Goal: Transaction & Acquisition: Book appointment/travel/reservation

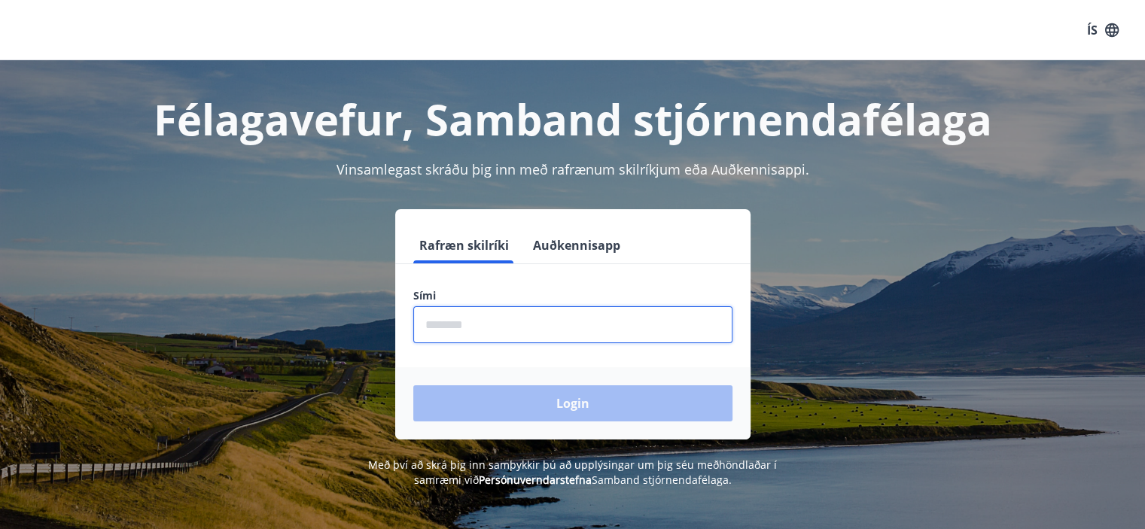
click at [439, 324] on input "phone" at bounding box center [572, 324] width 319 height 37
type input "********"
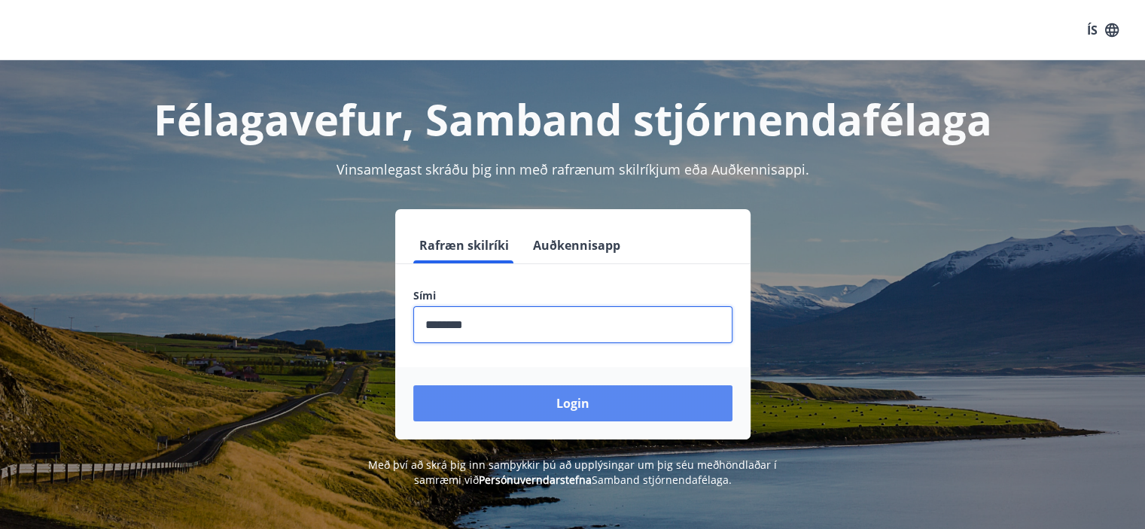
click at [577, 400] on button "Login" at bounding box center [572, 403] width 319 height 36
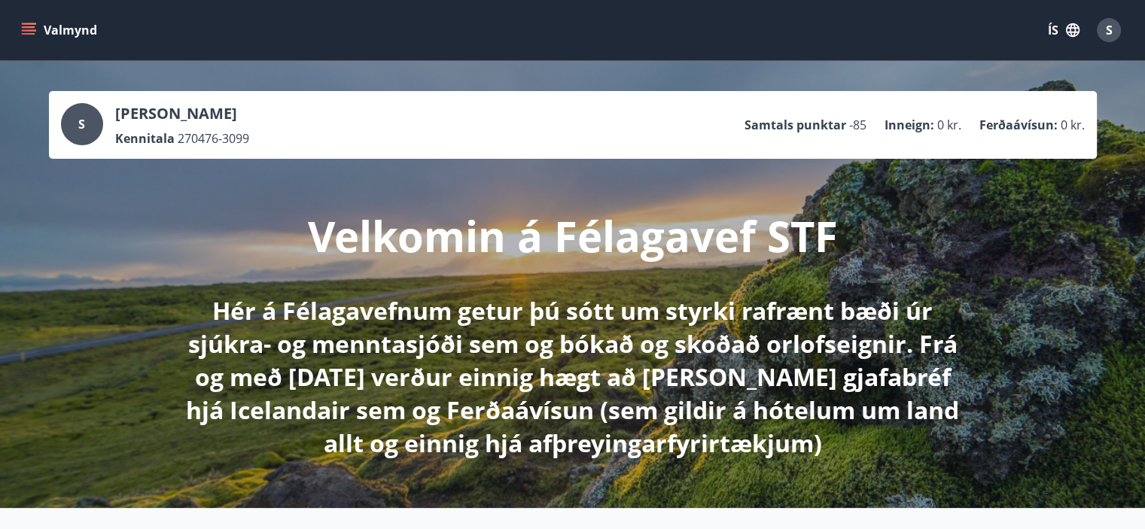
click at [32, 31] on icon "menu" at bounding box center [30, 30] width 17 height 2
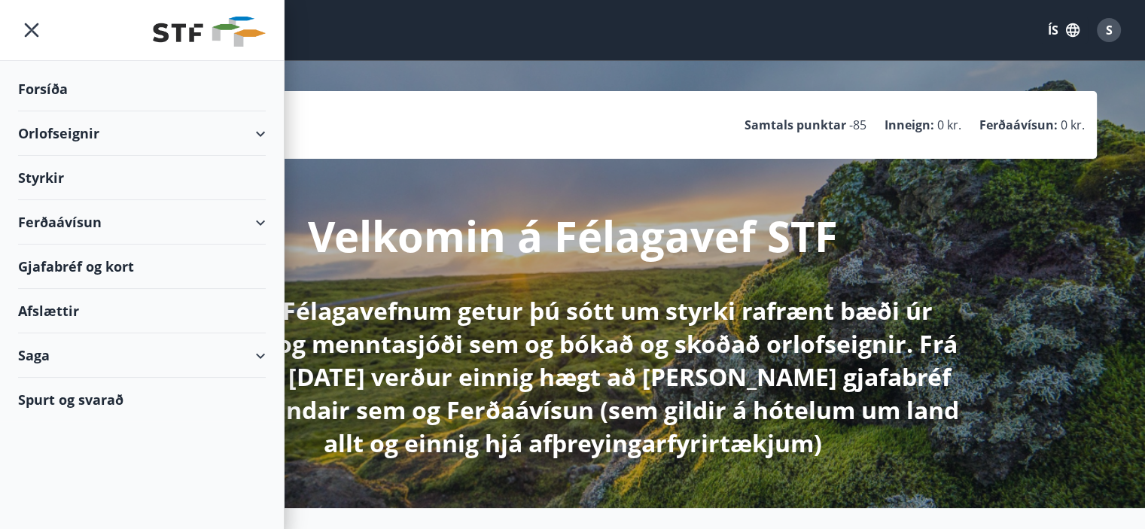
click at [71, 135] on div "Orlofseignir" at bounding box center [142, 133] width 248 height 44
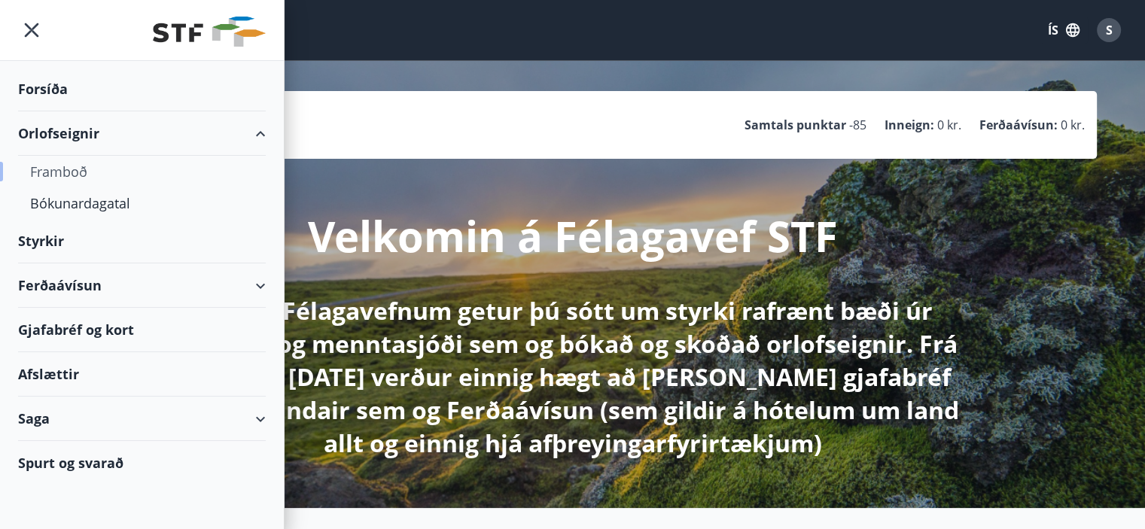
click at [60, 168] on div "Framboð" at bounding box center [142, 172] width 224 height 32
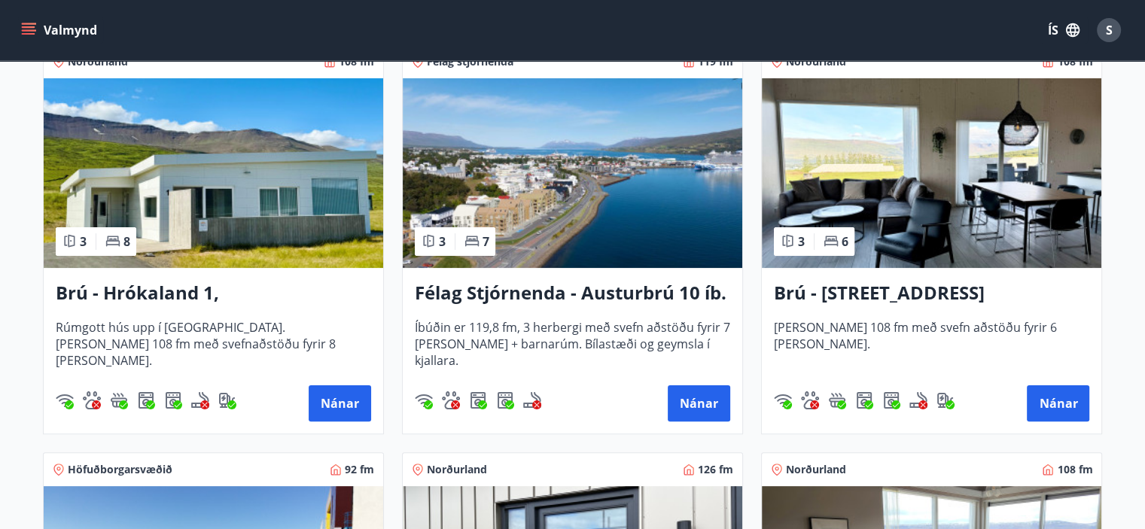
scroll to position [226, 0]
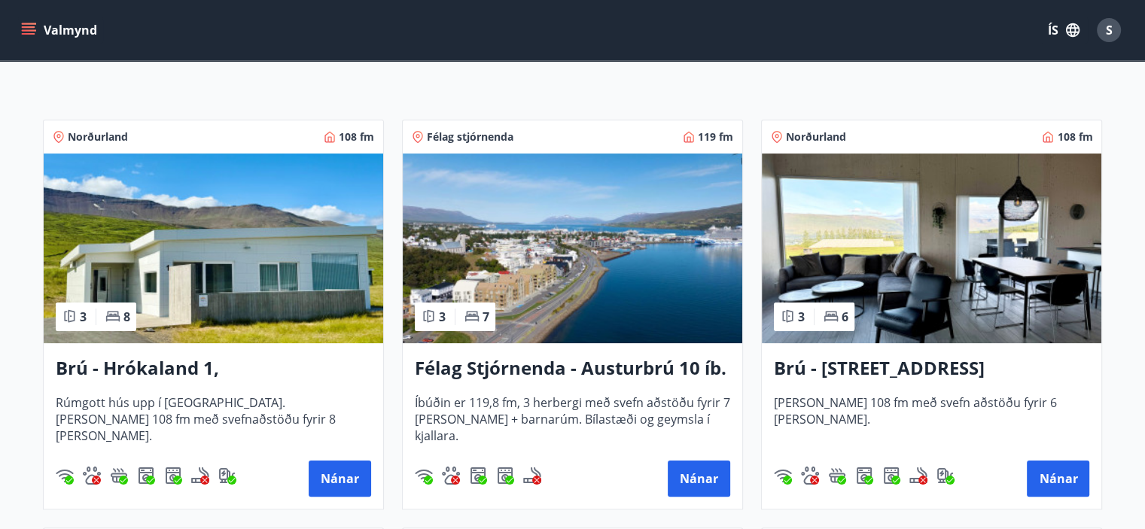
click at [587, 270] on img at bounding box center [572, 249] width 339 height 190
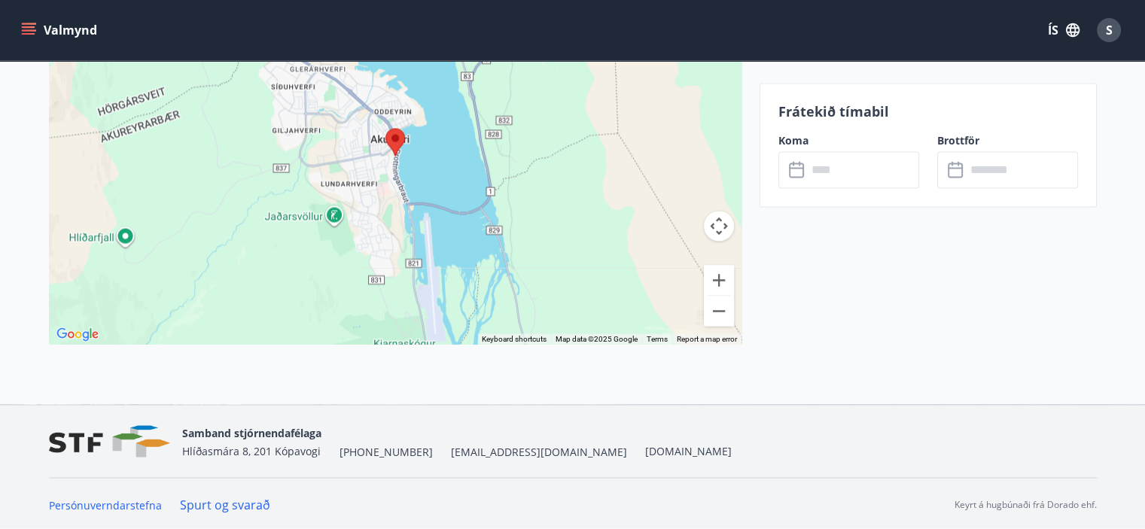
scroll to position [2401, 0]
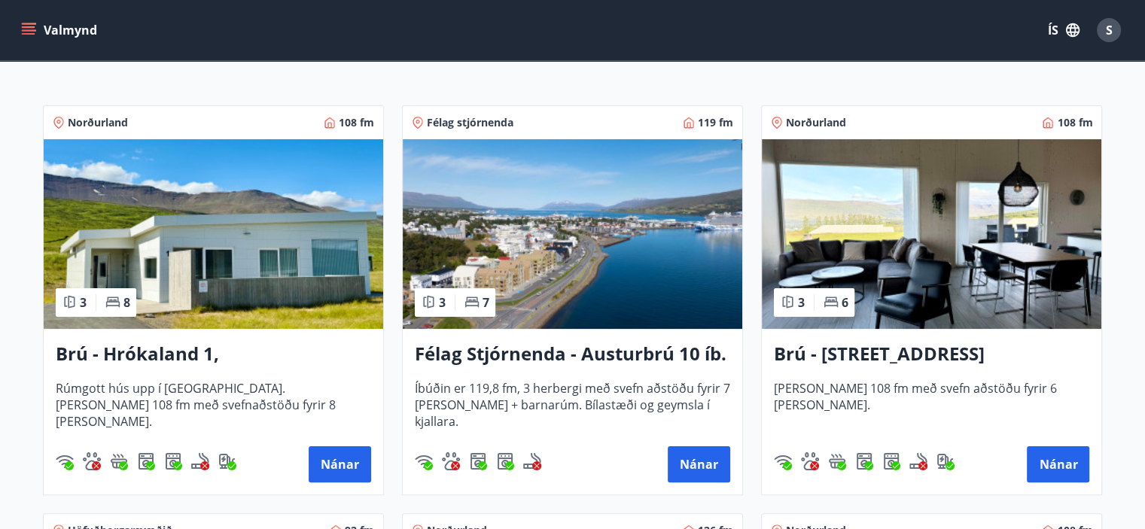
click at [204, 240] on img at bounding box center [213, 234] width 339 height 190
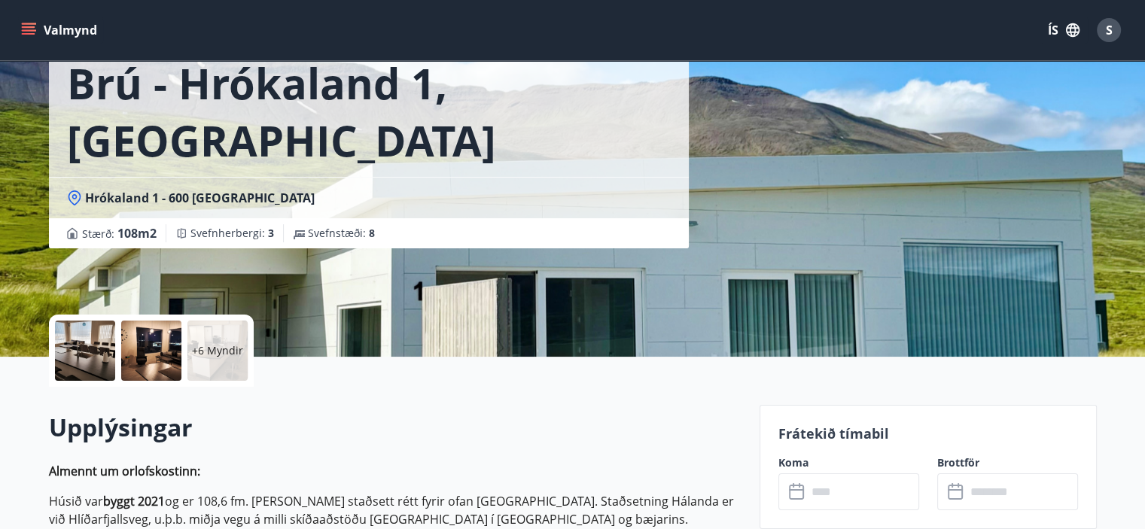
scroll to position [309, 0]
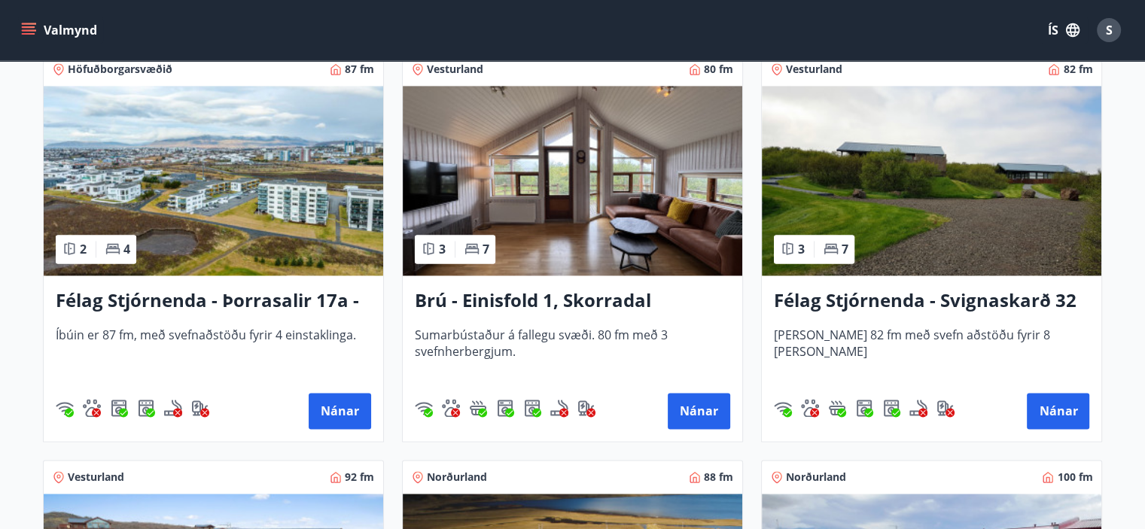
scroll to position [2634, 0]
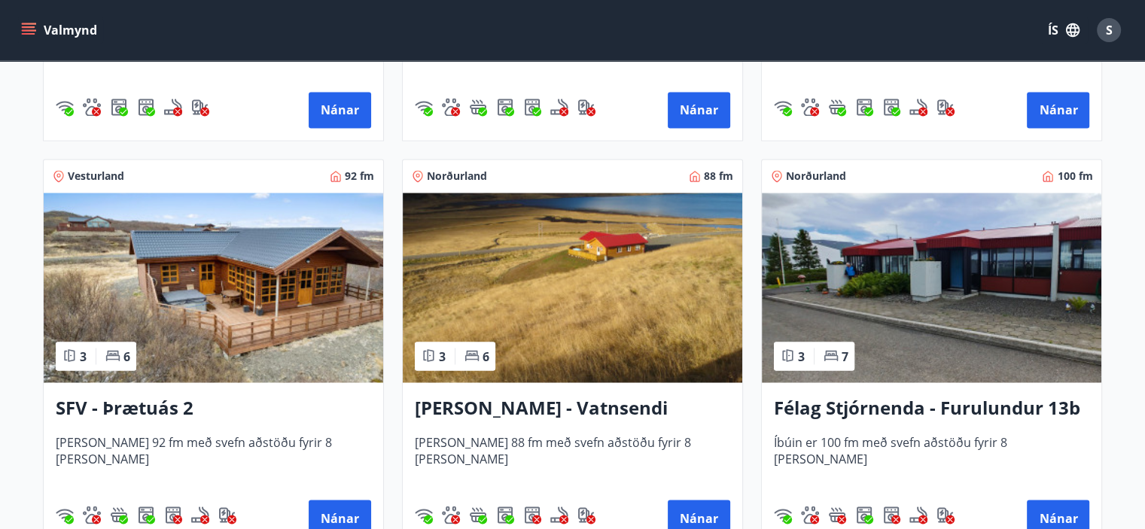
click at [927, 290] on img at bounding box center [931, 288] width 339 height 190
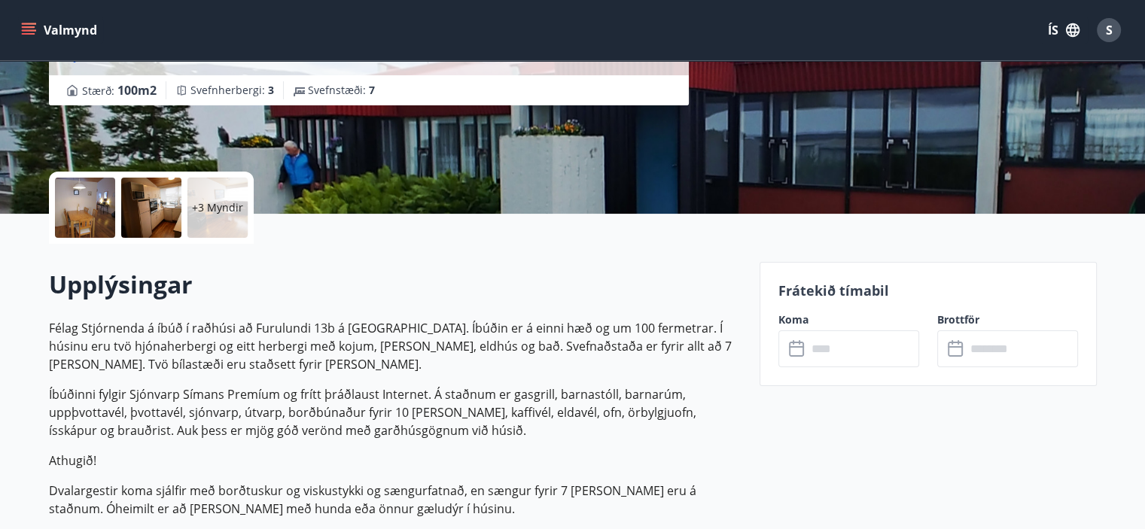
scroll to position [151, 0]
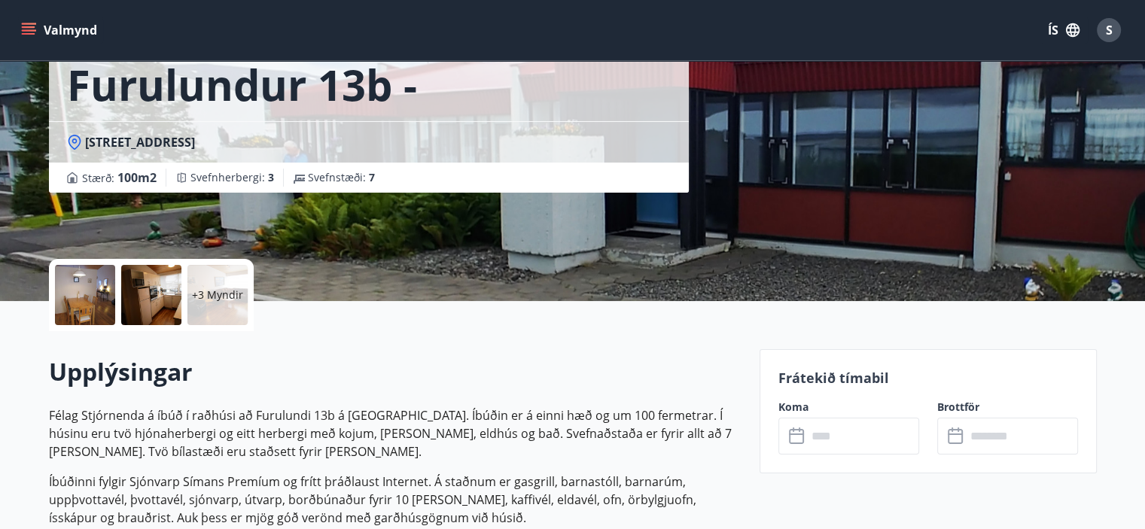
click at [791, 434] on icon at bounding box center [798, 436] width 18 height 18
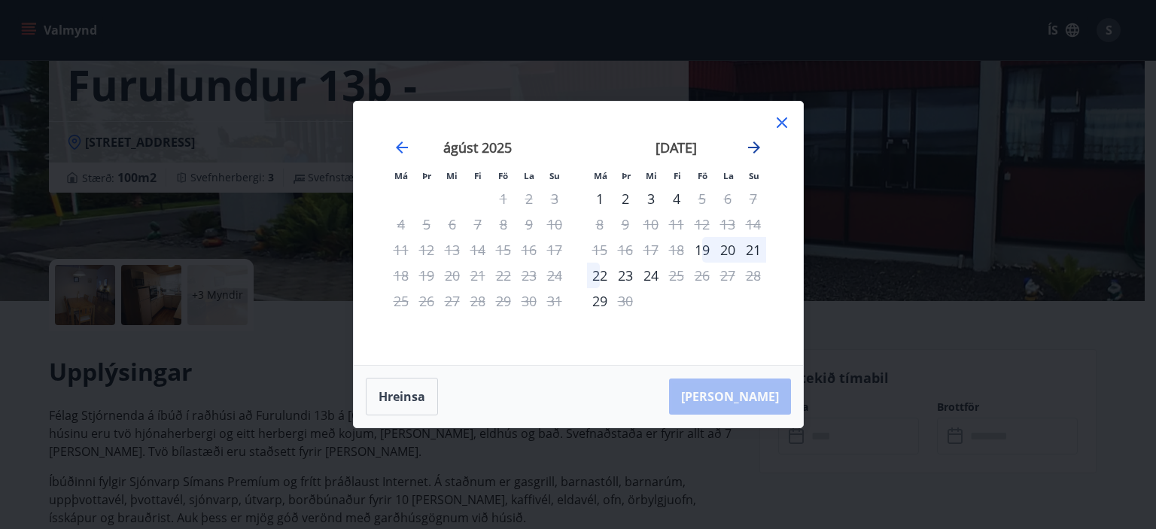
click at [755, 147] on icon "Move forward to switch to the next month." at bounding box center [754, 147] width 12 height 12
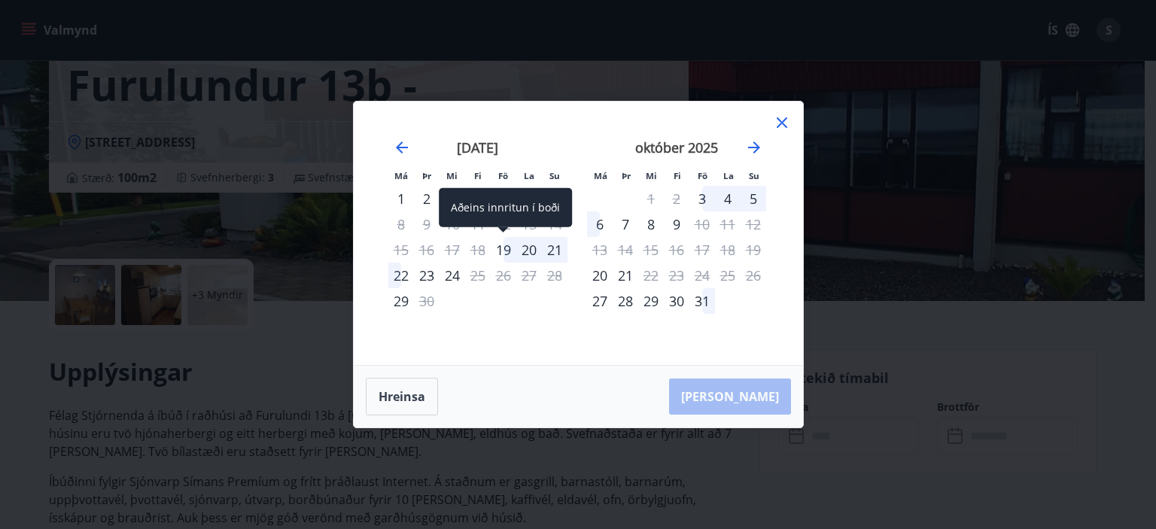
click at [506, 249] on div "19" at bounding box center [504, 250] width 26 height 26
click at [517, 249] on div "20" at bounding box center [529, 250] width 26 height 26
click at [525, 251] on div "20" at bounding box center [529, 250] width 26 height 26
click at [503, 246] on div "19" at bounding box center [504, 250] width 26 height 26
click at [785, 125] on icon at bounding box center [782, 123] width 18 height 18
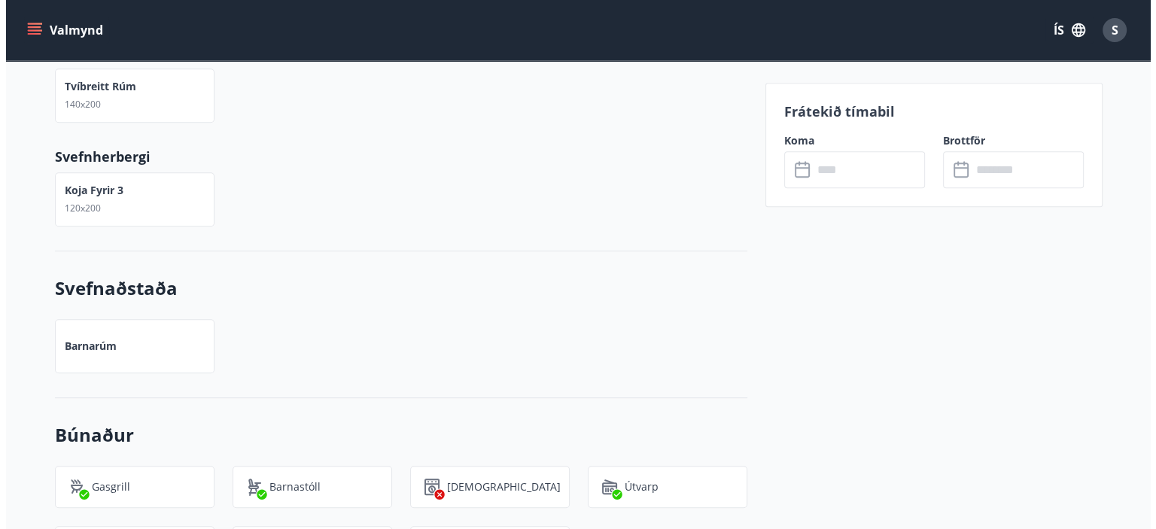
scroll to position [828, 0]
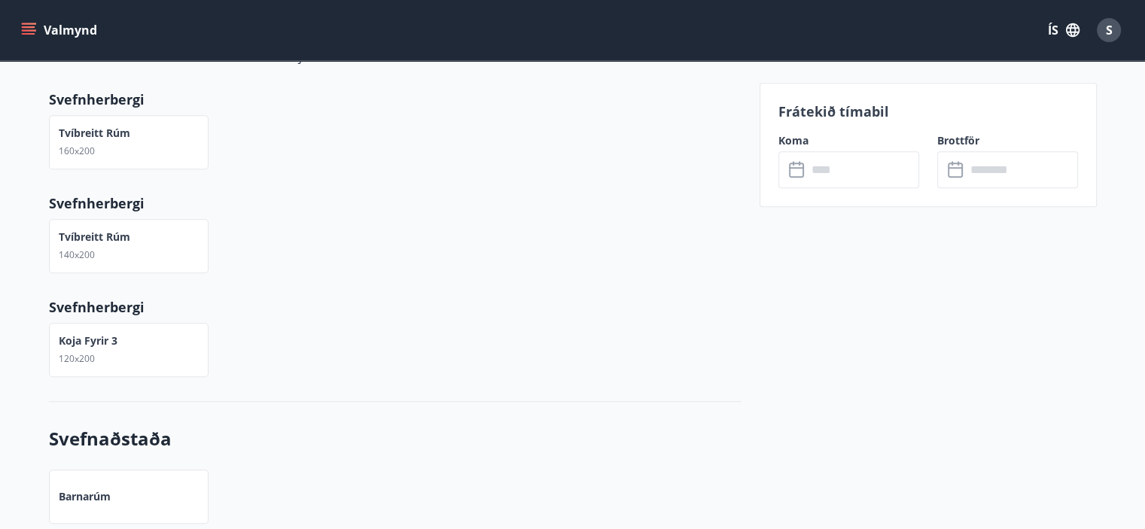
click at [789, 172] on icon at bounding box center [798, 170] width 18 height 18
click at [834, 168] on input "text" at bounding box center [863, 169] width 112 height 37
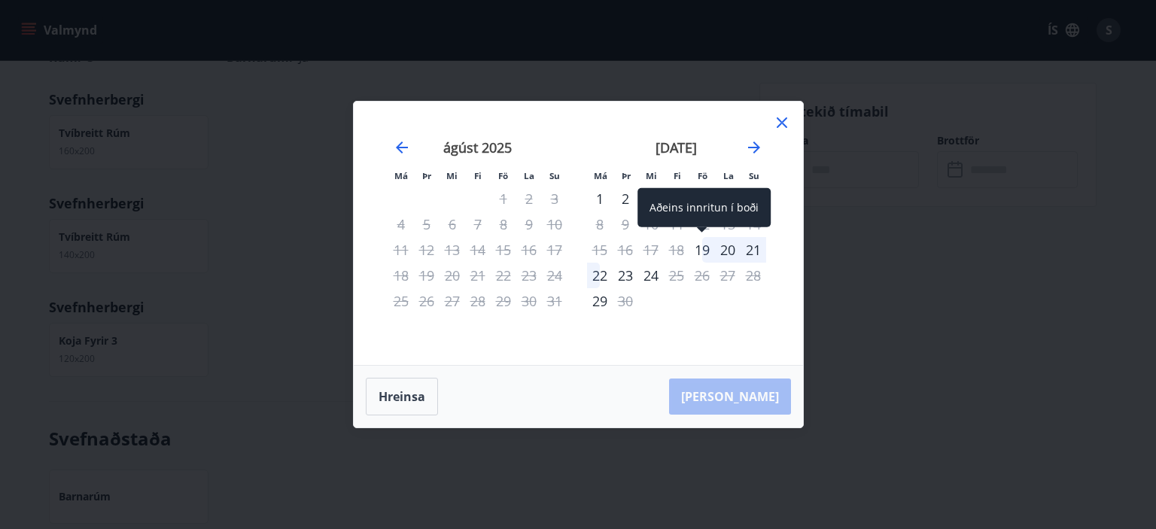
click at [701, 250] on div "19" at bounding box center [702, 250] width 26 height 26
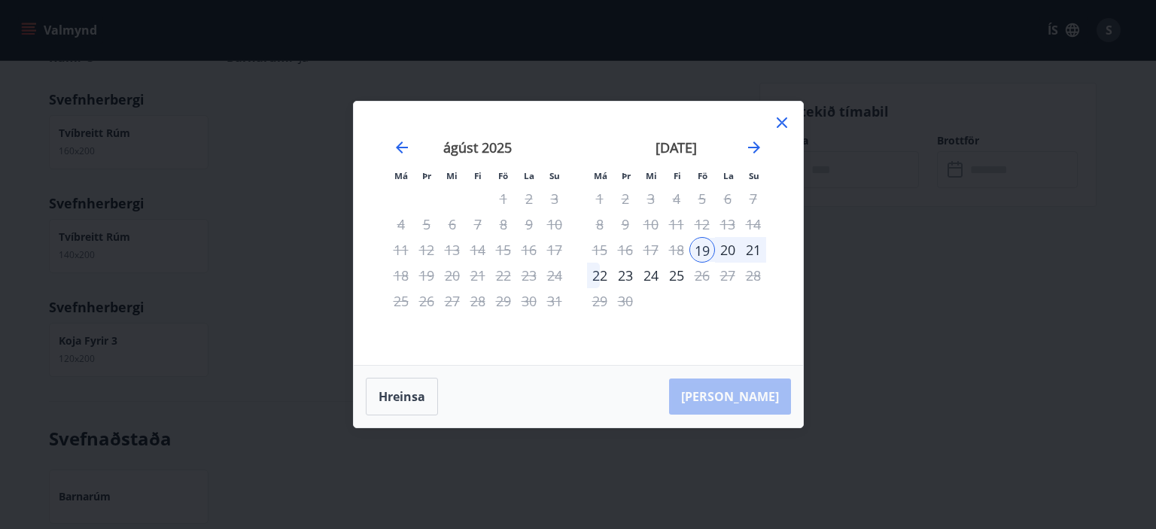
click at [747, 397] on div "[PERSON_NAME]" at bounding box center [578, 397] width 449 height 62
click at [398, 391] on button "Hreinsa" at bounding box center [402, 397] width 72 height 38
click at [725, 248] on div "20" at bounding box center [728, 250] width 26 height 26
click at [756, 252] on div "21" at bounding box center [754, 250] width 26 height 26
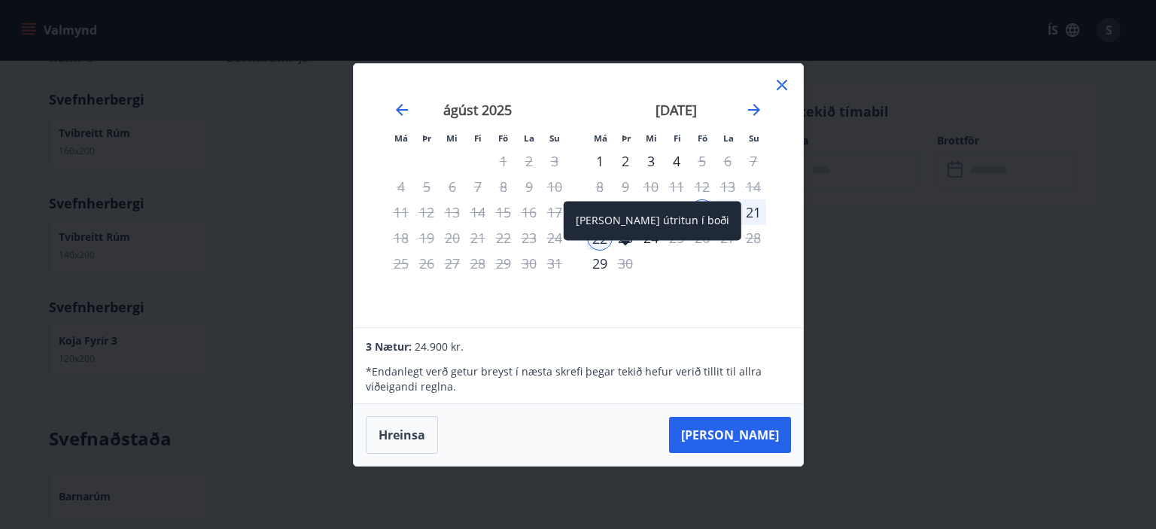
click at [644, 240] on div "[PERSON_NAME] útritun í boði" at bounding box center [653, 220] width 178 height 39
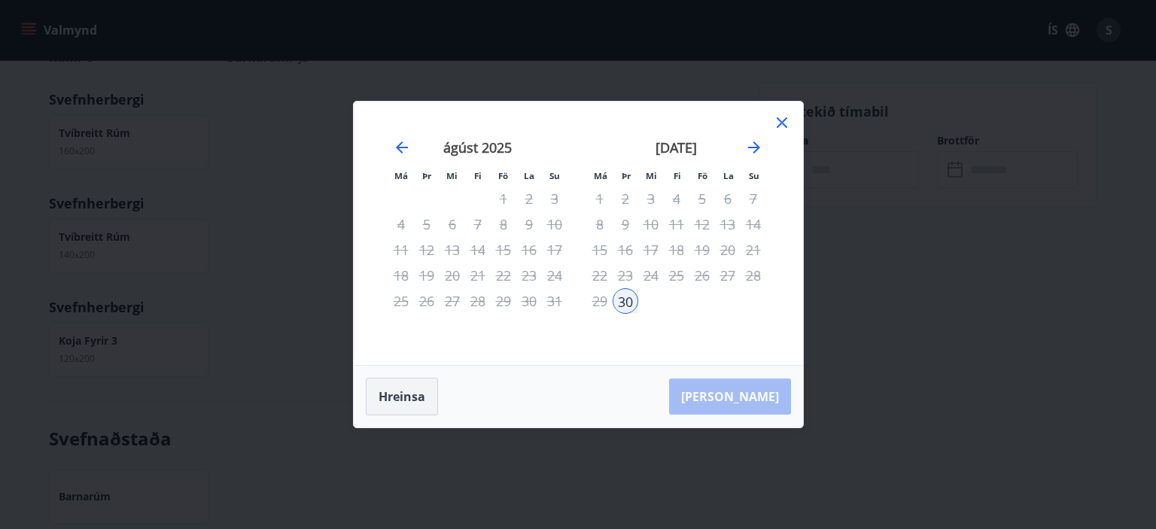
click at [406, 395] on button "Hreinsa" at bounding box center [402, 397] width 72 height 38
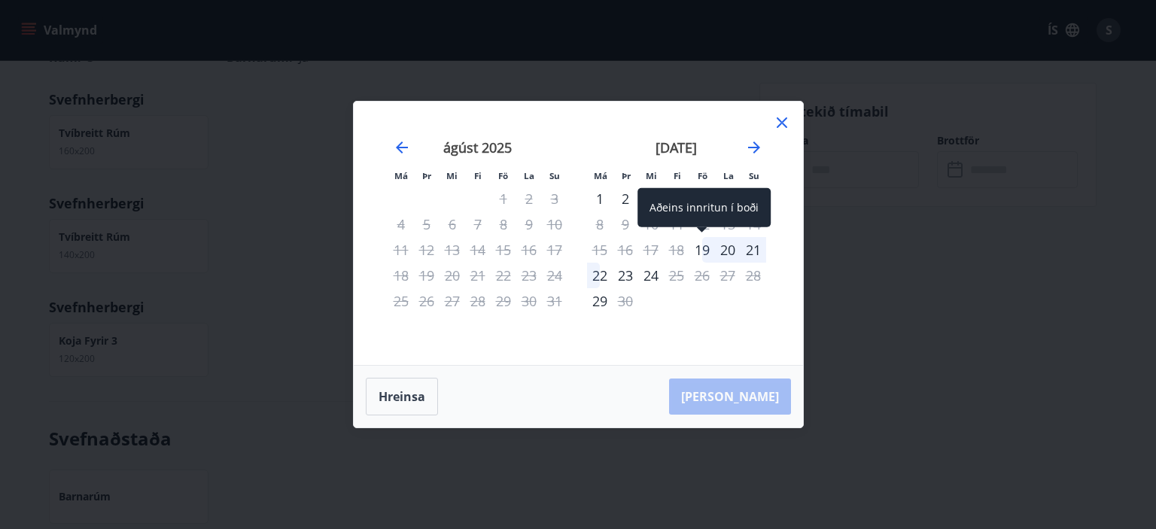
click at [700, 254] on div "19" at bounding box center [702, 250] width 26 height 26
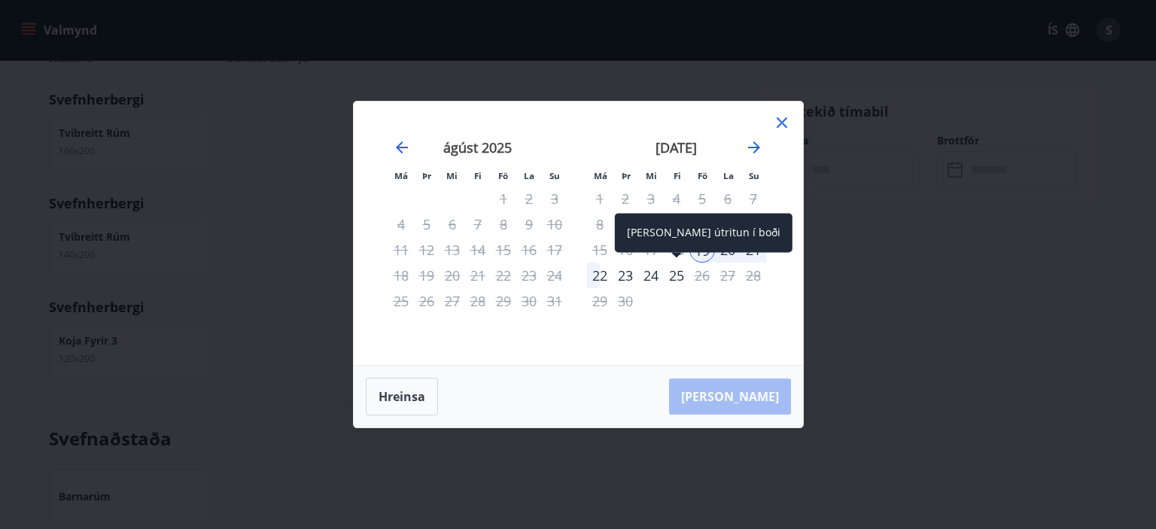
click at [674, 275] on div "25" at bounding box center [677, 276] width 26 height 26
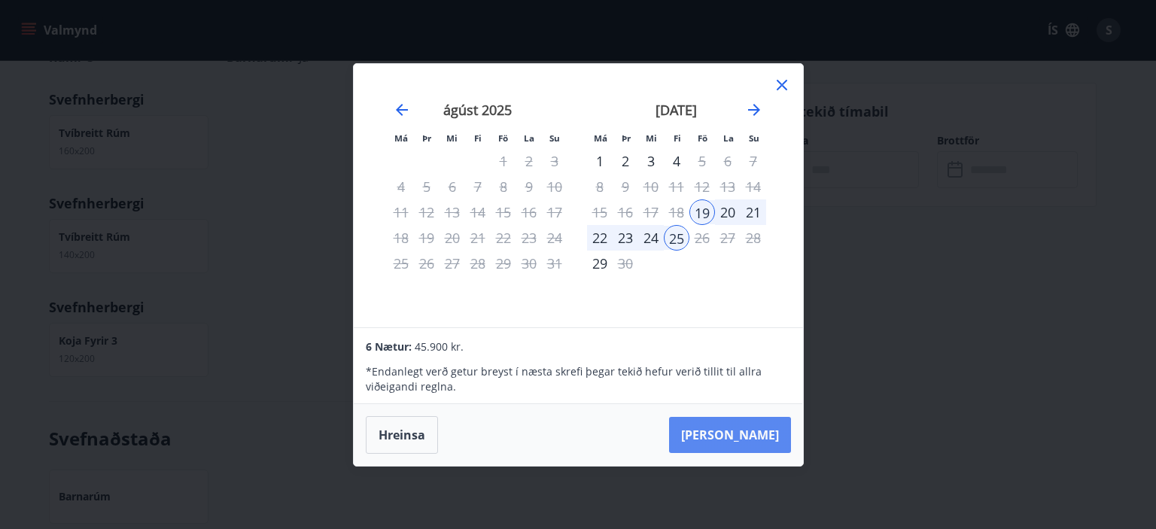
click at [748, 430] on button "[PERSON_NAME]" at bounding box center [730, 435] width 122 height 36
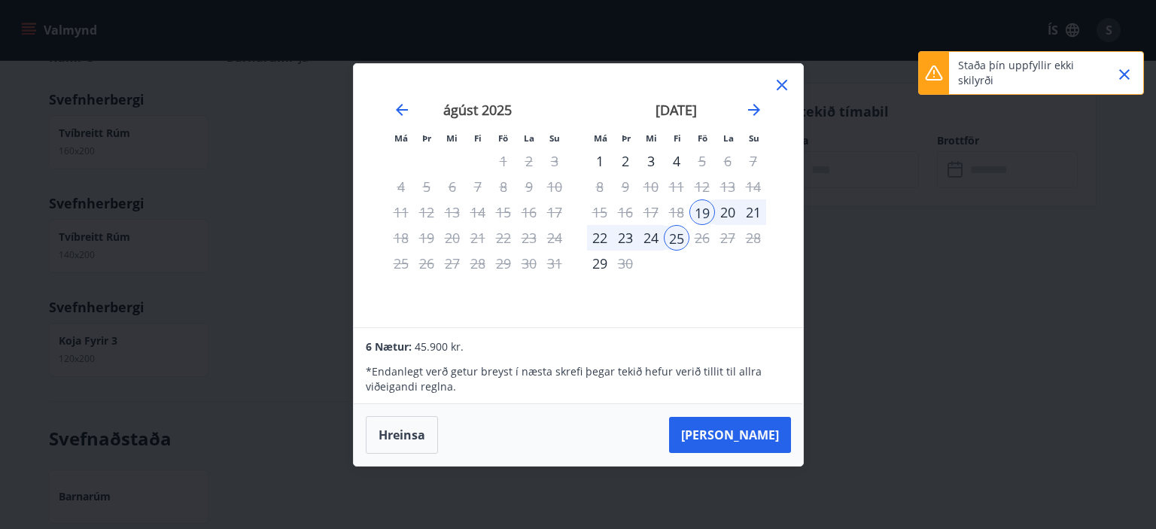
click at [1124, 69] on icon "Close" at bounding box center [1124, 74] width 18 height 18
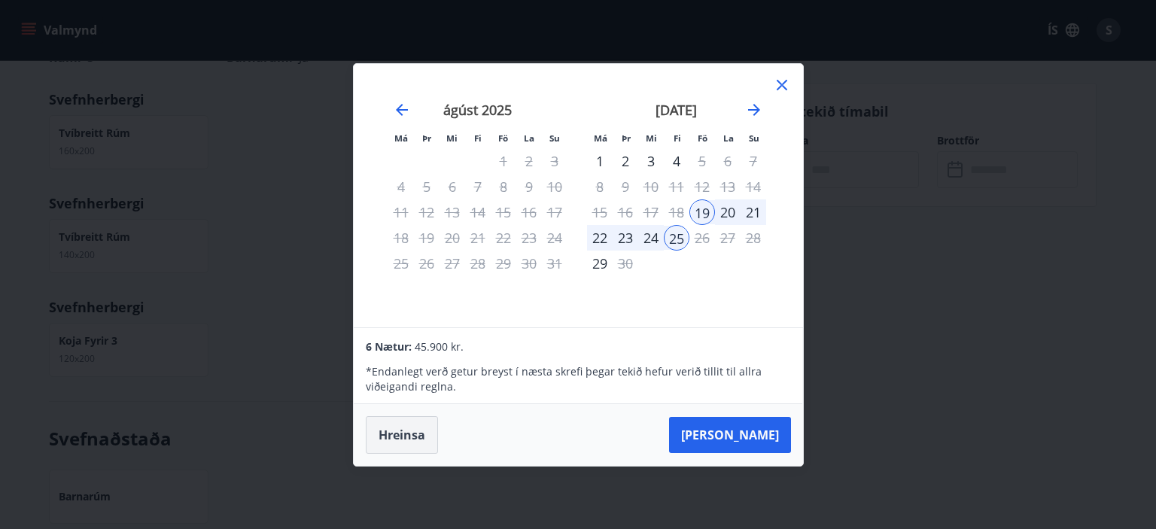
click at [391, 430] on button "Hreinsa" at bounding box center [402, 435] width 72 height 38
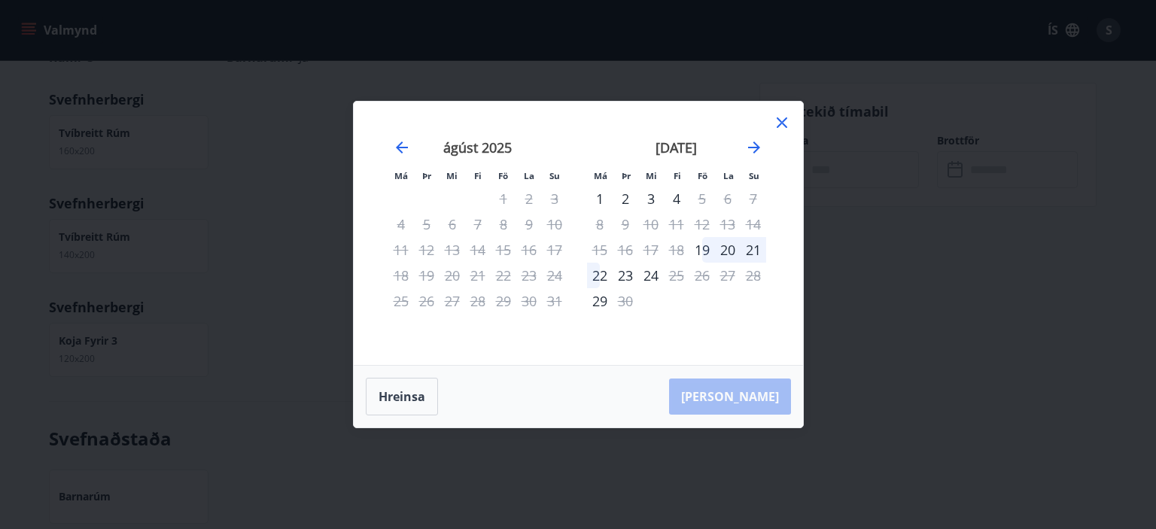
click at [780, 123] on icon at bounding box center [782, 122] width 11 height 11
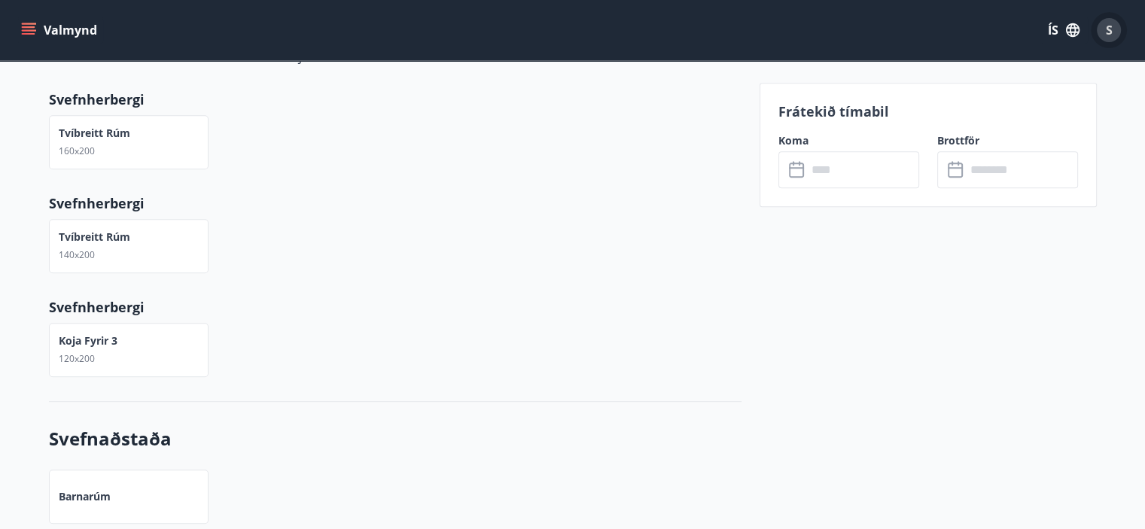
click at [1106, 26] on span "S" at bounding box center [1109, 30] width 7 height 17
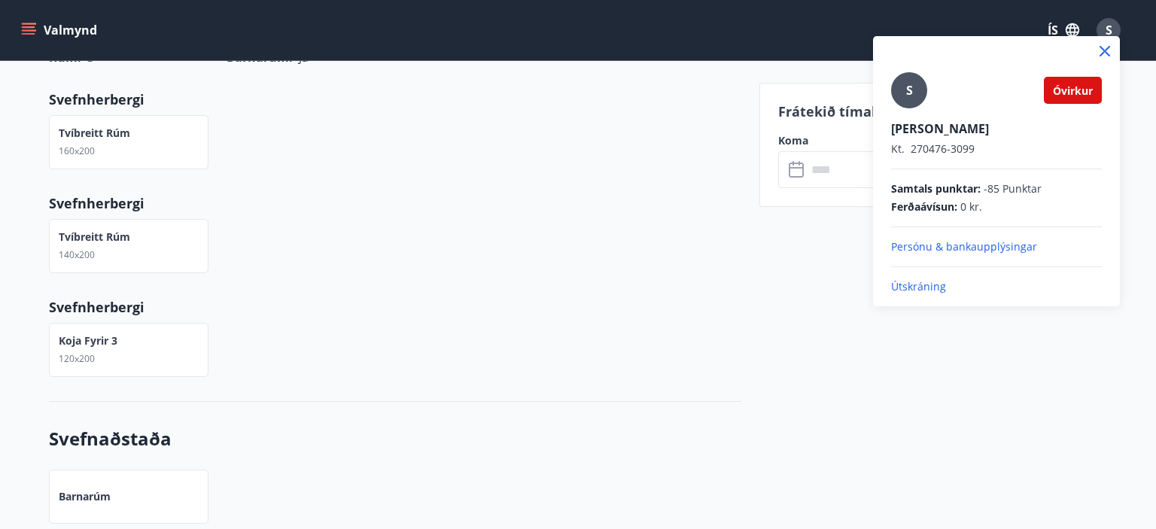
click at [940, 245] on p "Persónu & bankaupplýsingar" at bounding box center [996, 246] width 211 height 15
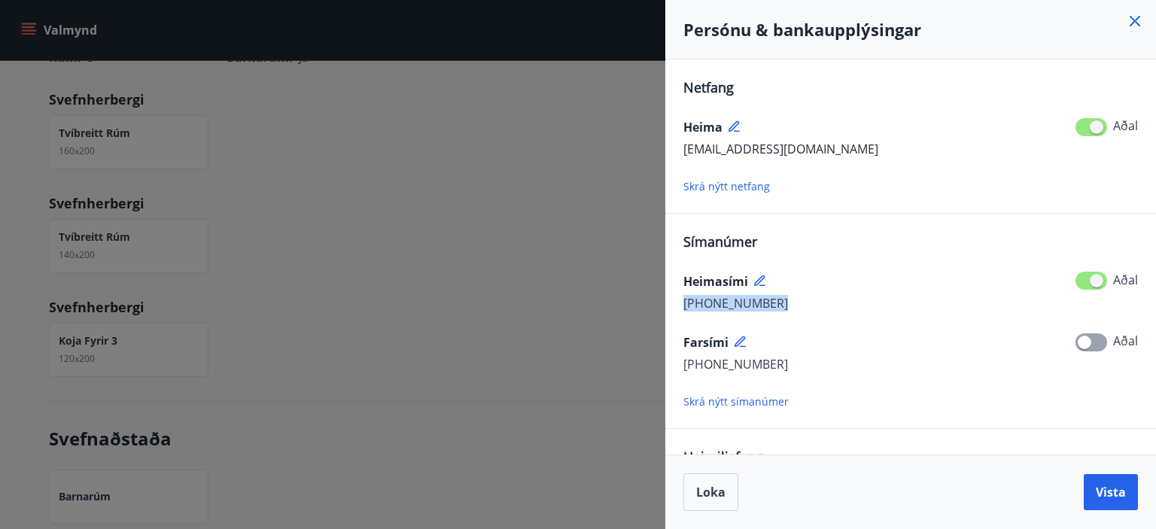
drag, startPoint x: 1093, startPoint y: 281, endPoint x: 1043, endPoint y: 287, distance: 50.9
click at [1043, 287] on div "Heimasími [PHONE_NUMBER] Aðal" at bounding box center [910, 282] width 455 height 62
click at [1088, 284] on span at bounding box center [1091, 281] width 32 height 18
click at [1085, 279] on span at bounding box center [1091, 281] width 32 height 18
drag, startPoint x: 1096, startPoint y: 280, endPoint x: 1081, endPoint y: 281, distance: 15.1
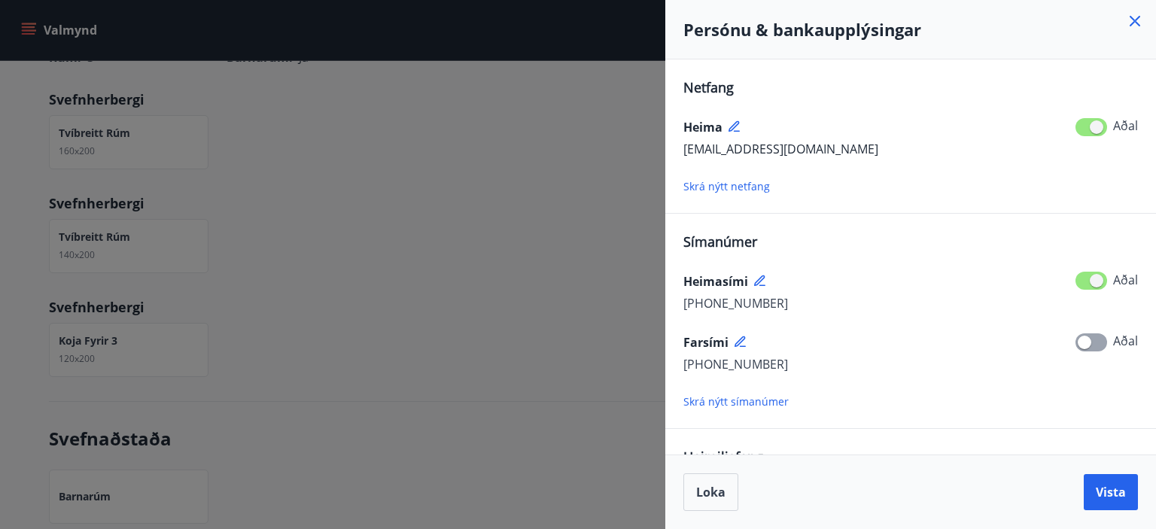
click at [1081, 281] on span at bounding box center [1091, 281] width 32 height 18
click at [1099, 339] on span at bounding box center [1091, 342] width 32 height 18
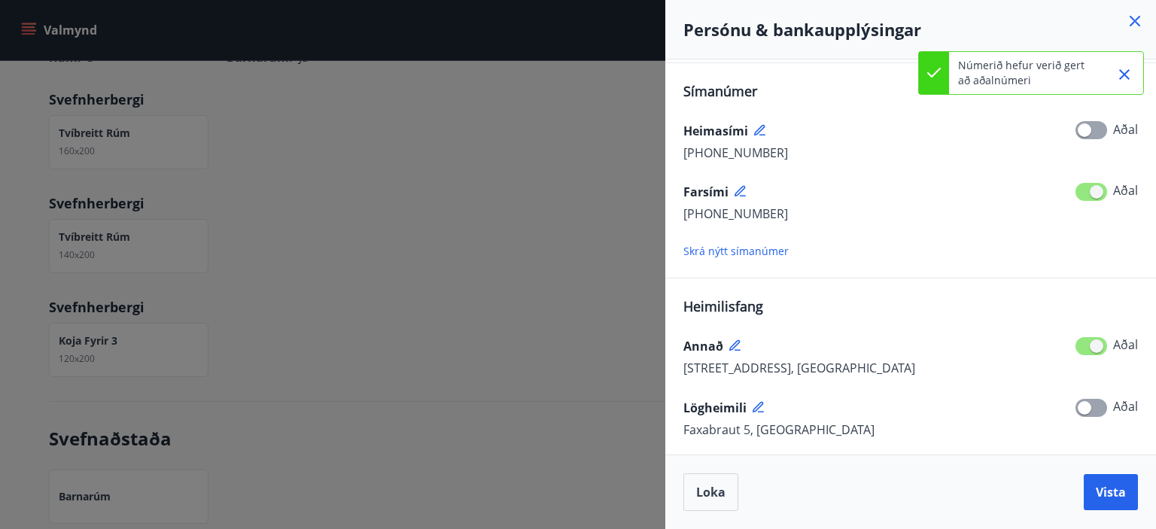
scroll to position [226, 0]
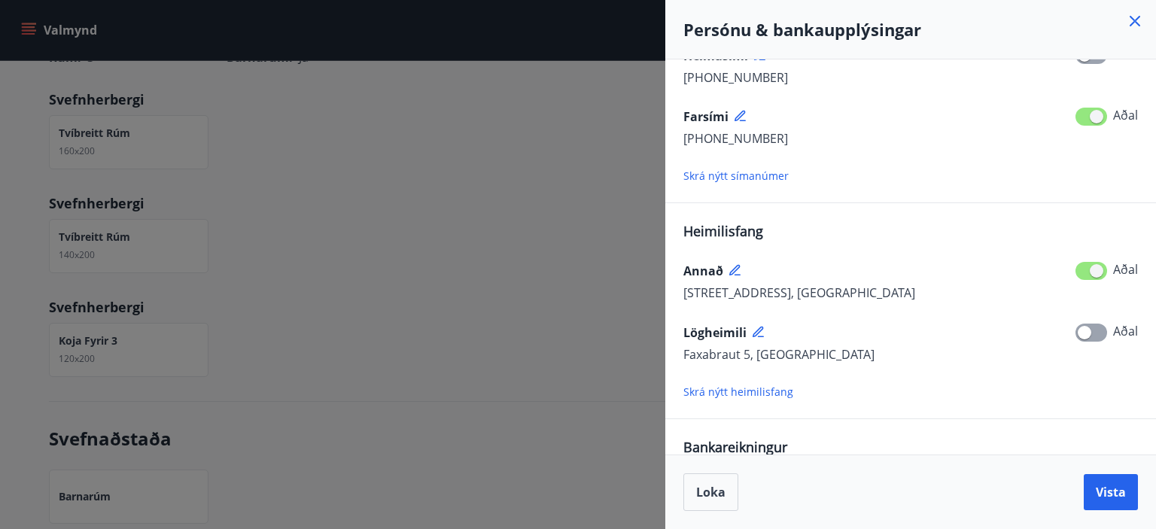
click at [759, 329] on icon at bounding box center [758, 332] width 11 height 11
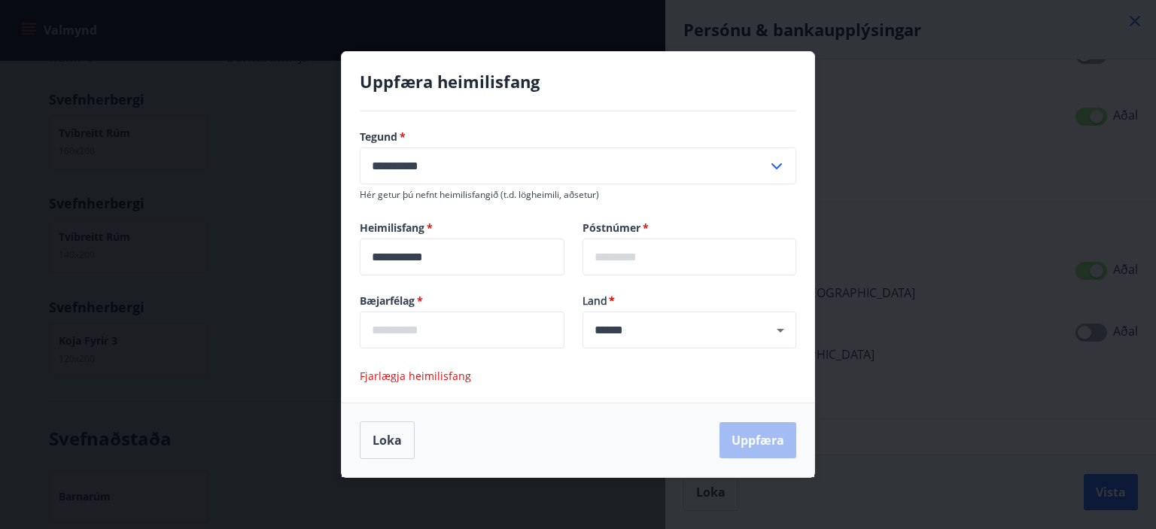
click at [401, 376] on span "Fjarlægja heimilisfang" at bounding box center [415, 376] width 111 height 14
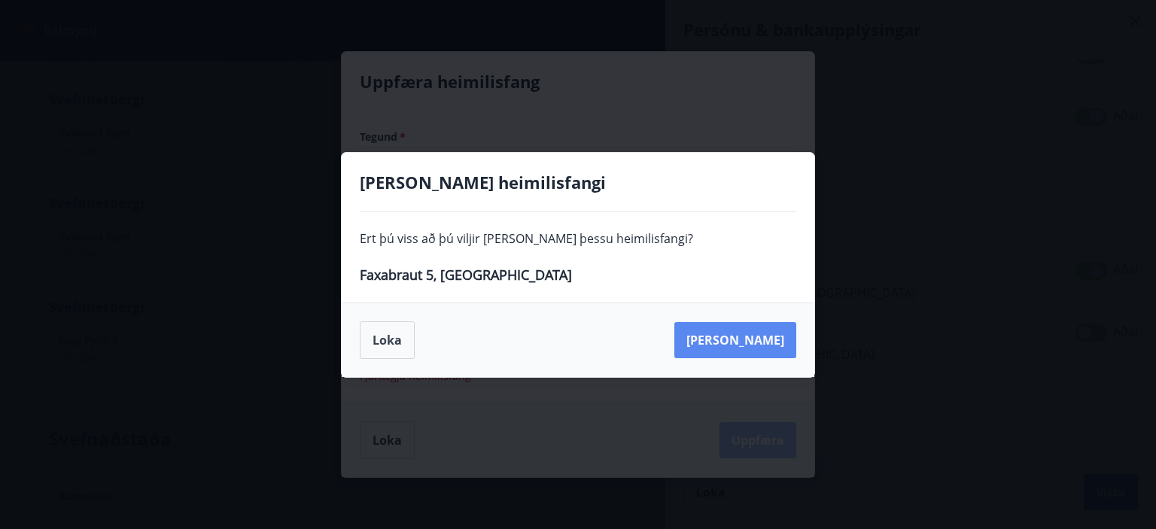
click at [771, 342] on button "[PERSON_NAME]" at bounding box center [735, 340] width 122 height 36
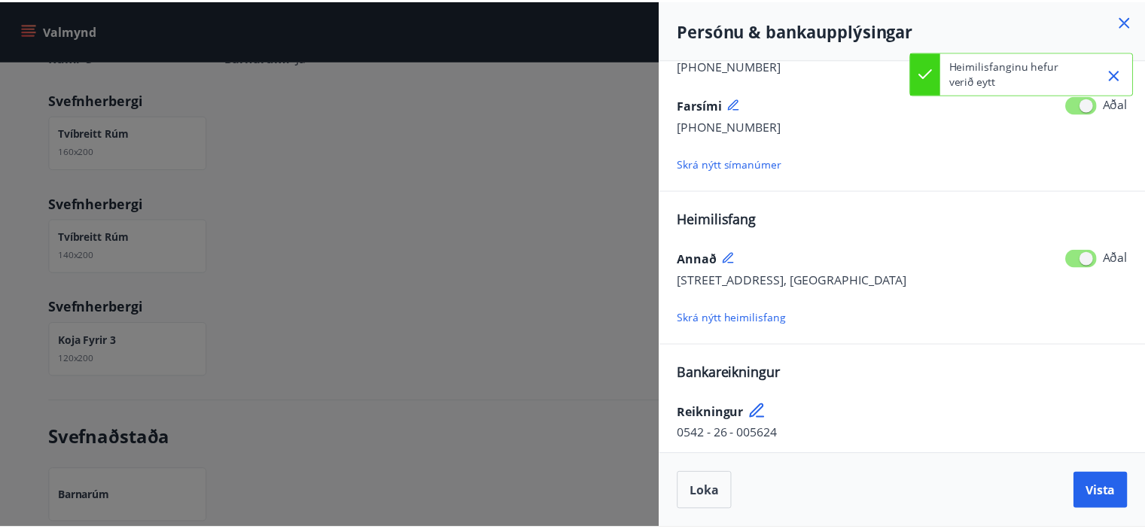
scroll to position [242, 0]
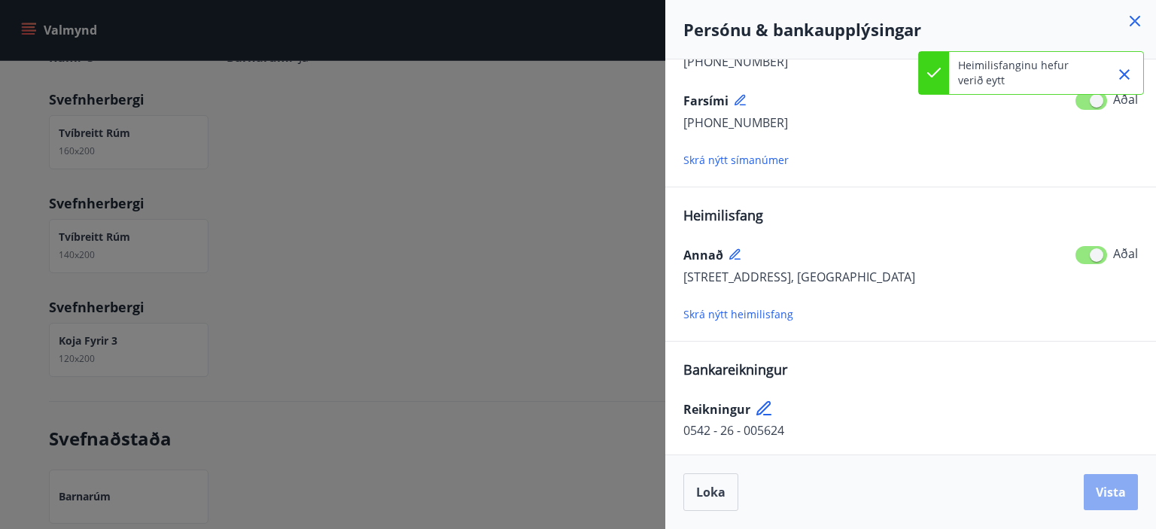
click at [1105, 486] on span "Vista" at bounding box center [1111, 492] width 30 height 17
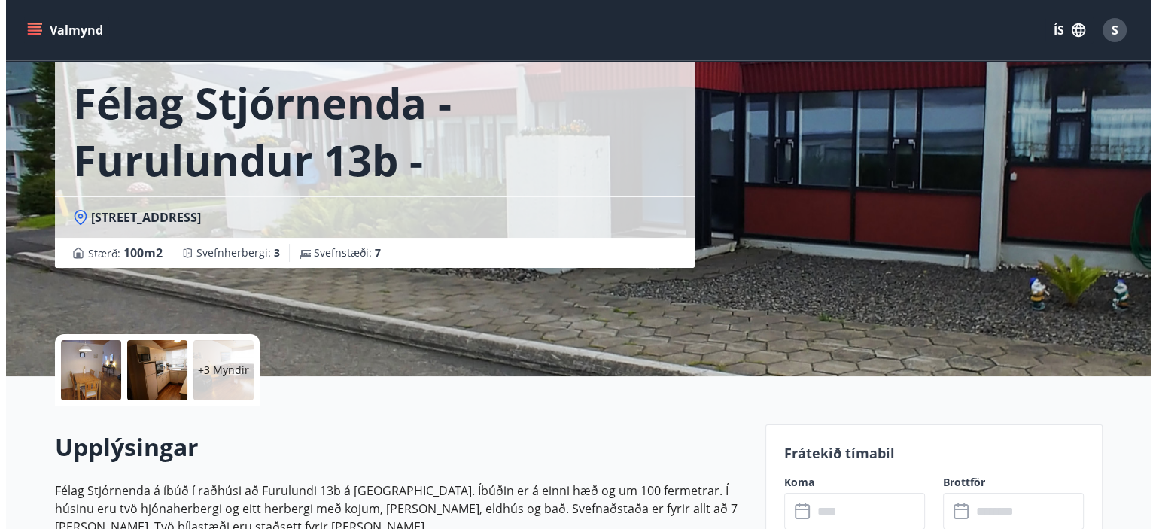
scroll to position [0, 0]
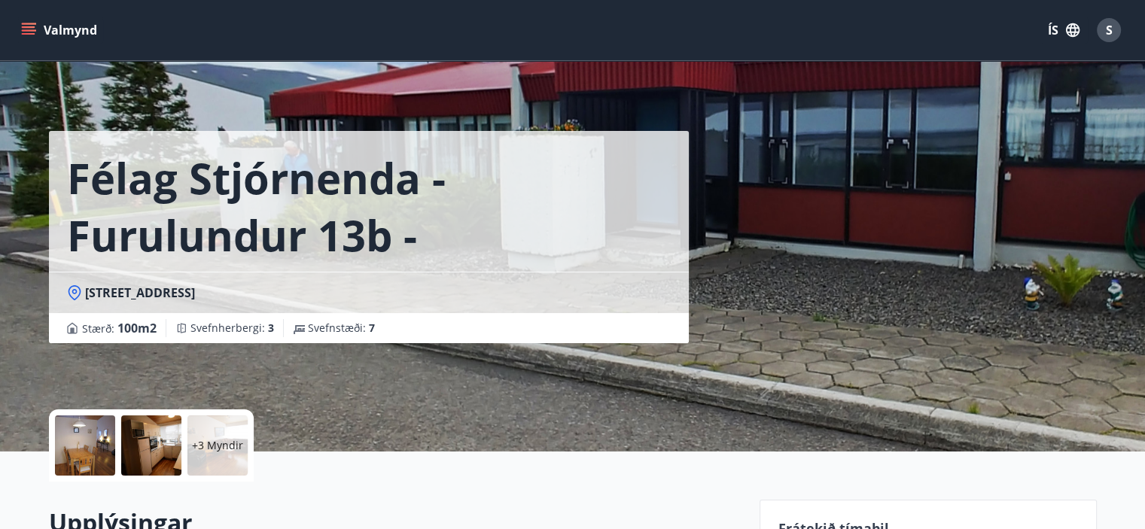
click at [32, 24] on icon "menu" at bounding box center [30, 24] width 17 height 2
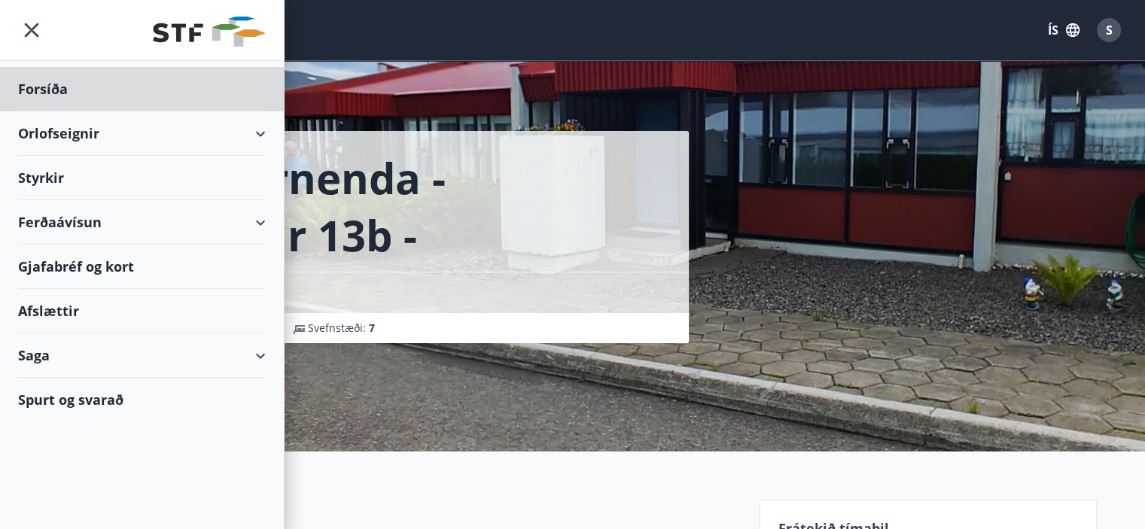
click at [46, 111] on div "Styrkir" at bounding box center [142, 89] width 248 height 44
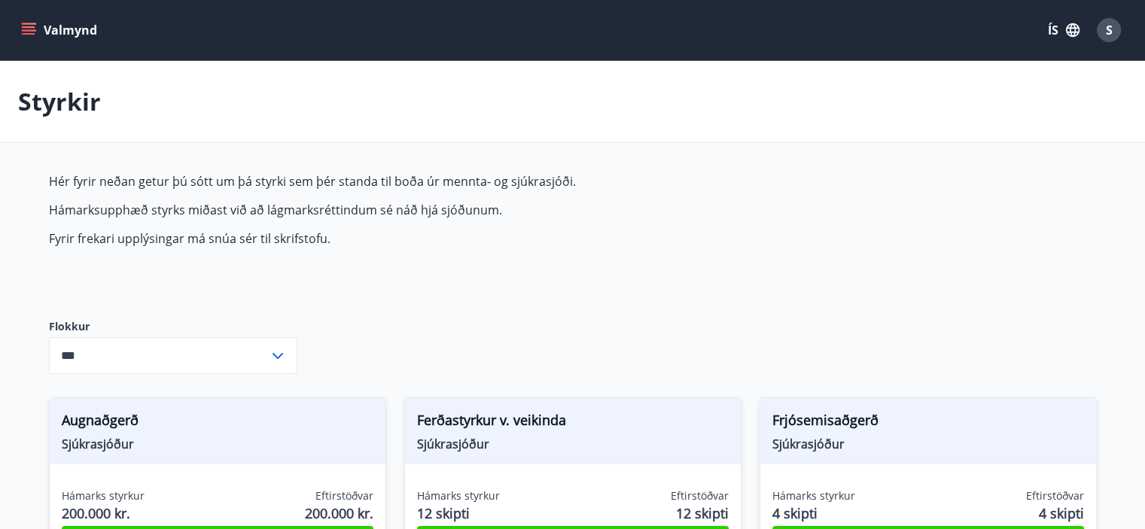
type input "***"
click at [1108, 31] on span "S" at bounding box center [1109, 30] width 7 height 17
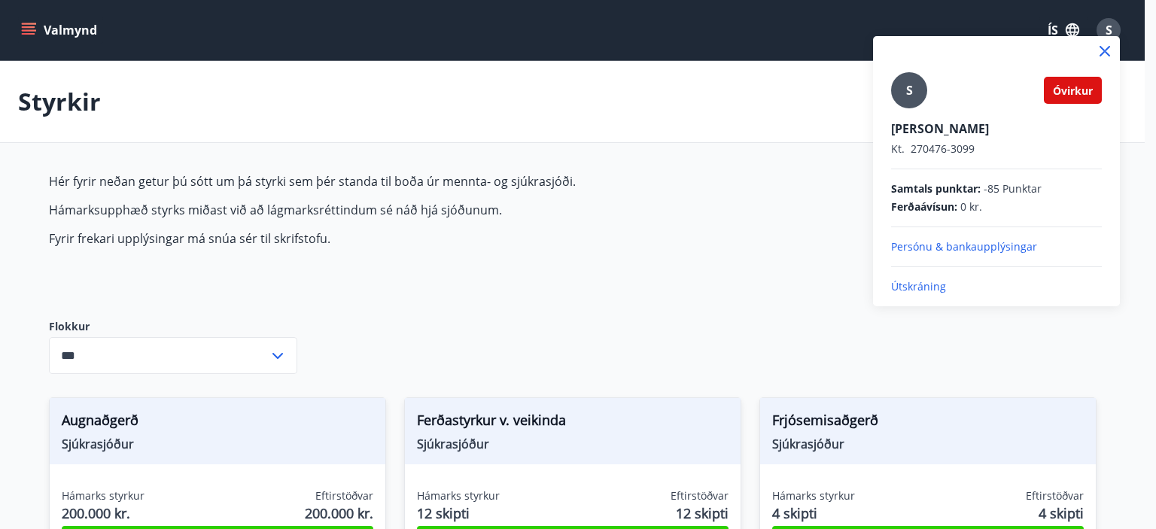
click at [906, 290] on p "Útskráning" at bounding box center [996, 286] width 211 height 15
